Goal: Task Accomplishment & Management: Use online tool/utility

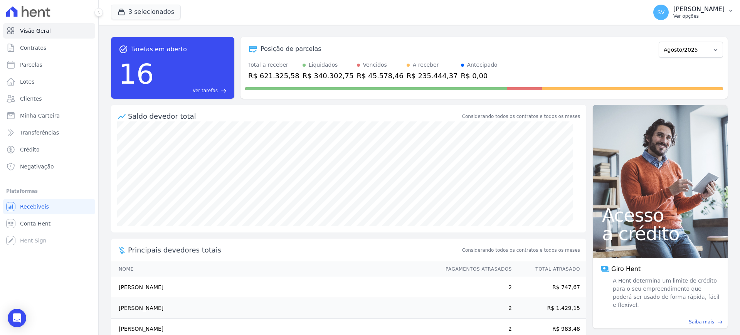
click at [674, 8] on p "[PERSON_NAME]" at bounding box center [699, 9] width 51 height 8
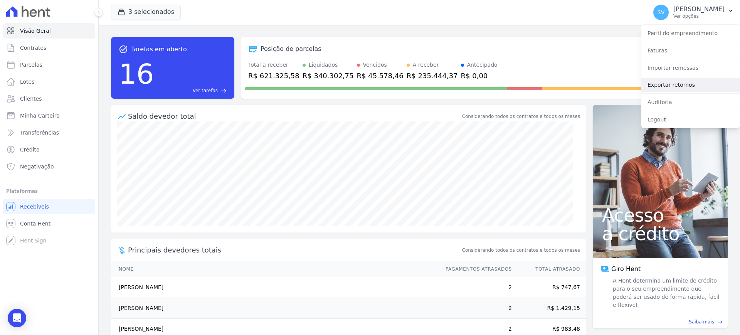
click at [675, 81] on link "Exportar retornos" at bounding box center [691, 85] width 99 height 14
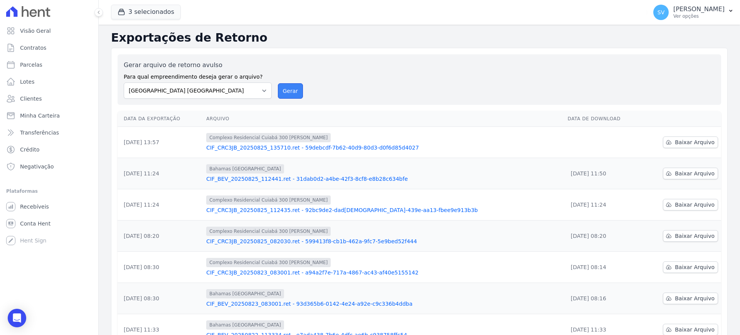
click at [293, 83] on button "Gerar" at bounding box center [290, 90] width 25 height 15
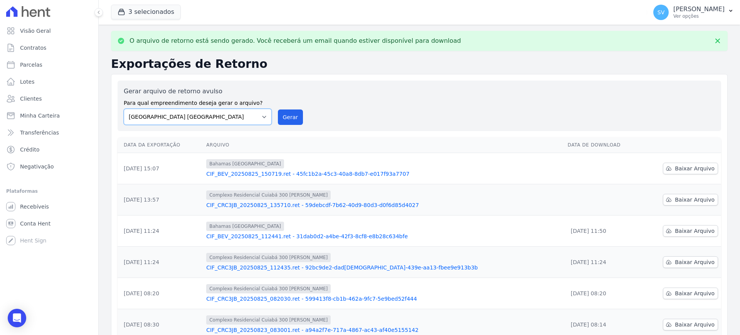
click at [262, 116] on select "[GEOGRAPHIC_DATA] COMPLEXO RESIDENCIAL [GEOGRAPHIC_DATA] 300 - [GEOGRAPHIC_DATA…" at bounding box center [198, 117] width 148 height 16
select select "a999329b-d322-46c5-b2df-9163b092fb9b"
click at [124, 109] on select "[GEOGRAPHIC_DATA] COMPLEXO RESIDENCIAL [GEOGRAPHIC_DATA] 300 - [GEOGRAPHIC_DATA…" at bounding box center [198, 117] width 148 height 16
drag, startPoint x: 288, startPoint y: 118, endPoint x: 389, endPoint y: 71, distance: 111.4
click at [290, 118] on button "Gerar" at bounding box center [290, 117] width 25 height 15
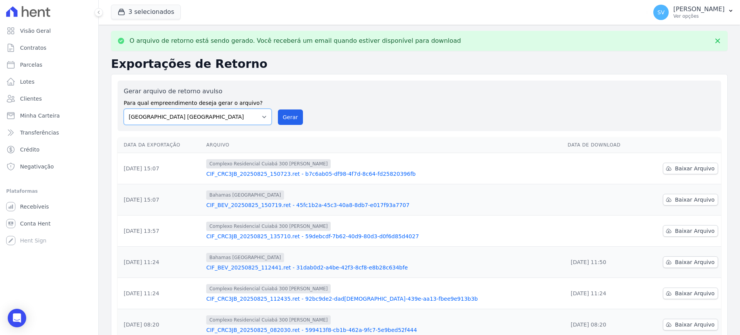
click at [266, 116] on select "[GEOGRAPHIC_DATA] COMPLEXO RESIDENCIAL [GEOGRAPHIC_DATA] 300 - [GEOGRAPHIC_DATA…" at bounding box center [198, 117] width 148 height 16
select select "73a372cd-5640-41c8-aaea-11bd74619c10"
click at [124, 109] on select "[GEOGRAPHIC_DATA] COMPLEXO RESIDENCIAL [GEOGRAPHIC_DATA] 300 - [GEOGRAPHIC_DATA…" at bounding box center [198, 117] width 148 height 16
drag, startPoint x: 288, startPoint y: 118, endPoint x: 413, endPoint y: 67, distance: 134.8
click at [291, 118] on button "Gerar" at bounding box center [290, 117] width 25 height 15
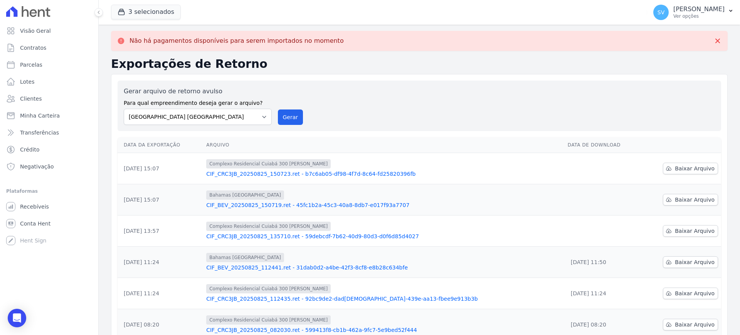
scroll to position [48, 0]
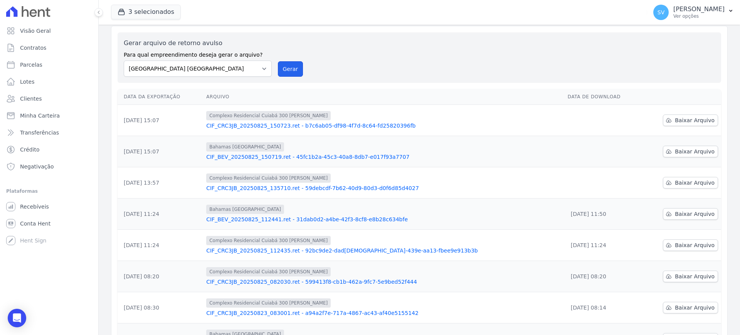
click at [294, 66] on button "Gerar" at bounding box center [290, 68] width 25 height 15
click at [692, 186] on span "Baixar Arquivo" at bounding box center [695, 183] width 40 height 8
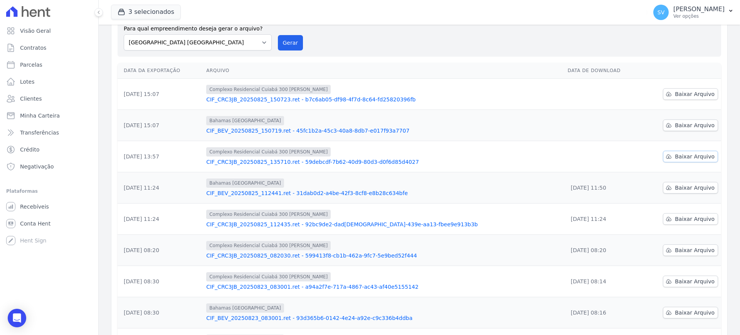
scroll to position [22, 0]
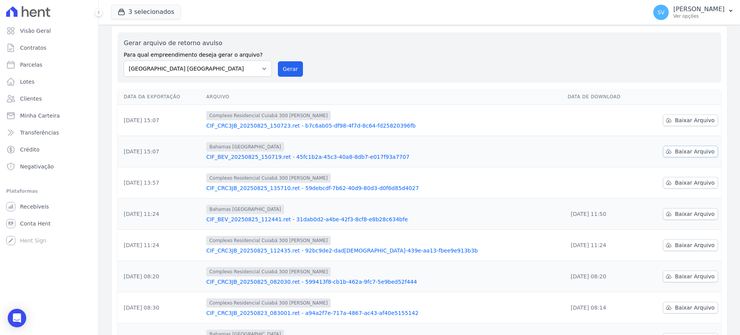
click at [669, 153] on link "Baixar Arquivo" at bounding box center [690, 152] width 55 height 12
click at [672, 124] on link "Baixar Arquivo" at bounding box center [690, 121] width 55 height 12
click at [684, 122] on span "Baixar Arquivo" at bounding box center [695, 120] width 40 height 8
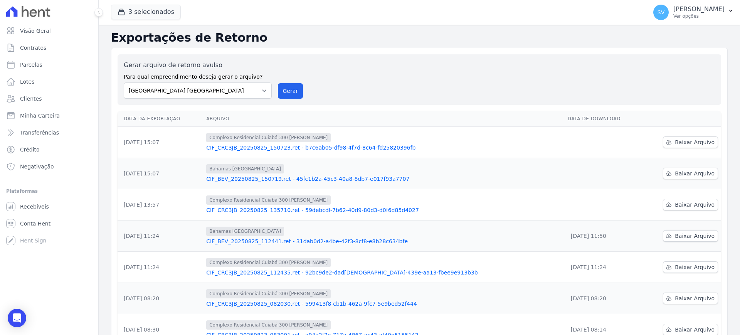
click at [382, 144] on link "CIF_CRC3JB_20250825_150723.ret - b7c6ab05-df98-4f7d-8c64-fd25820396fb" at bounding box center [384, 148] width 356 height 8
click at [383, 147] on link "CIF_CRC3JB_20250825_150723.ret - b7c6ab05-df98-4f7d-8c64-fd25820396fb" at bounding box center [384, 148] width 356 height 8
